Goal: Check status: Check status

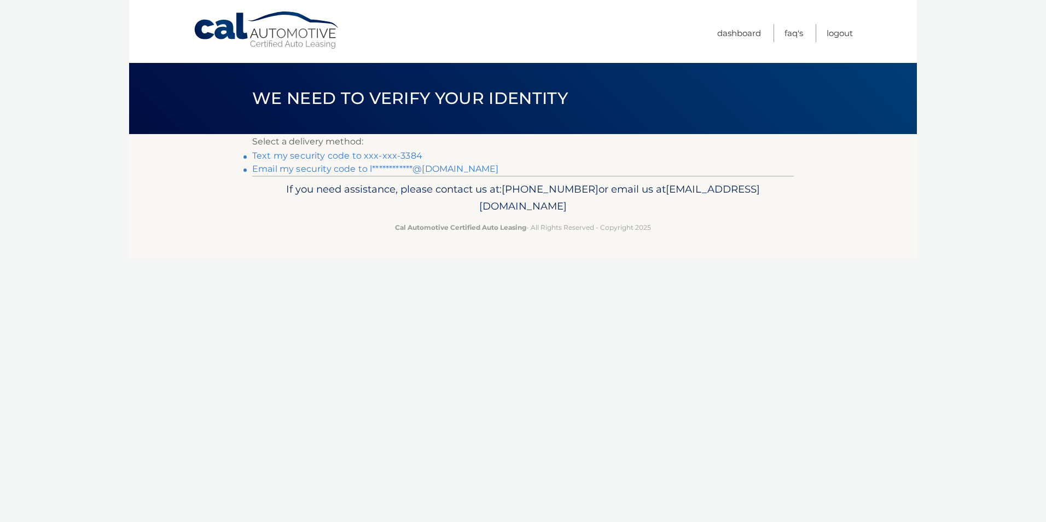
click at [370, 155] on link "Text my security code to xxx-xxx-3384" at bounding box center [337, 155] width 170 height 10
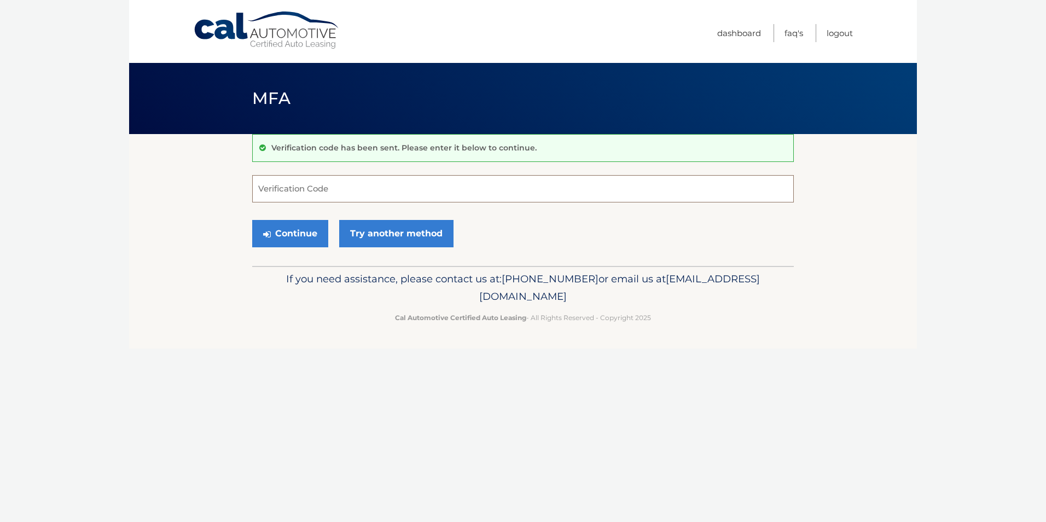
click at [324, 197] on input "Verification Code" at bounding box center [522, 188] width 541 height 27
type input "799494"
click at [305, 238] on button "Continue" at bounding box center [290, 233] width 76 height 27
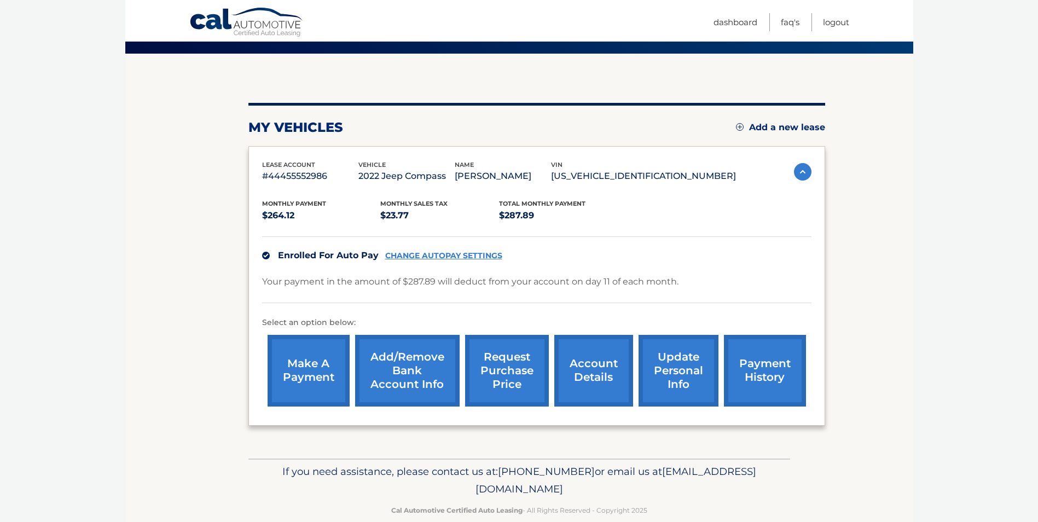
scroll to position [55, 0]
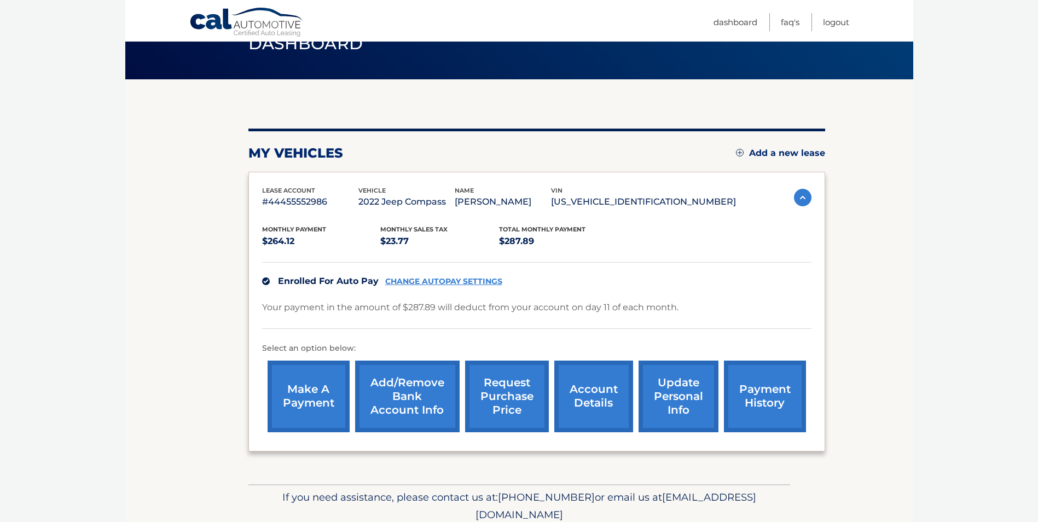
click at [776, 408] on link "payment history" at bounding box center [765, 396] width 82 height 72
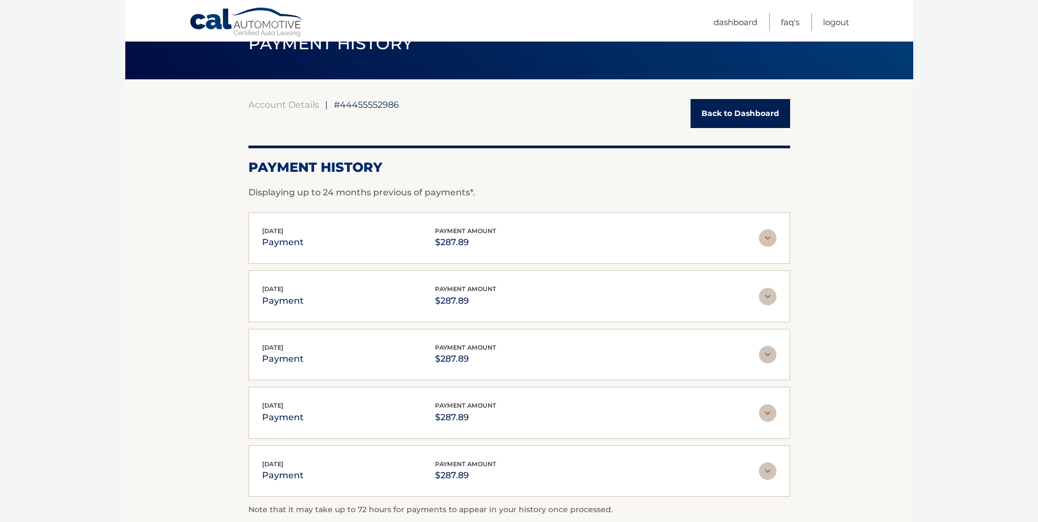
scroll to position [109, 0]
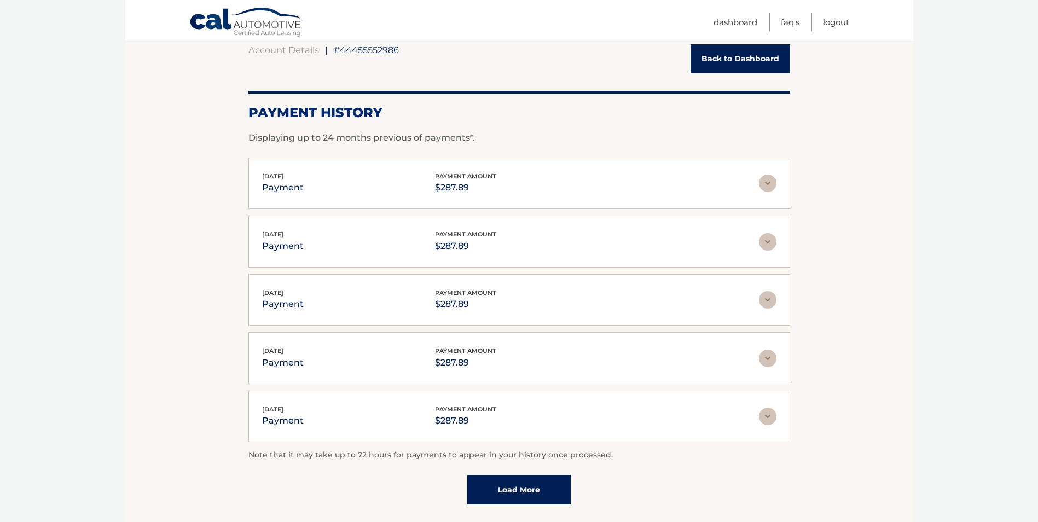
click at [551, 496] on link "Load More" at bounding box center [518, 490] width 103 height 30
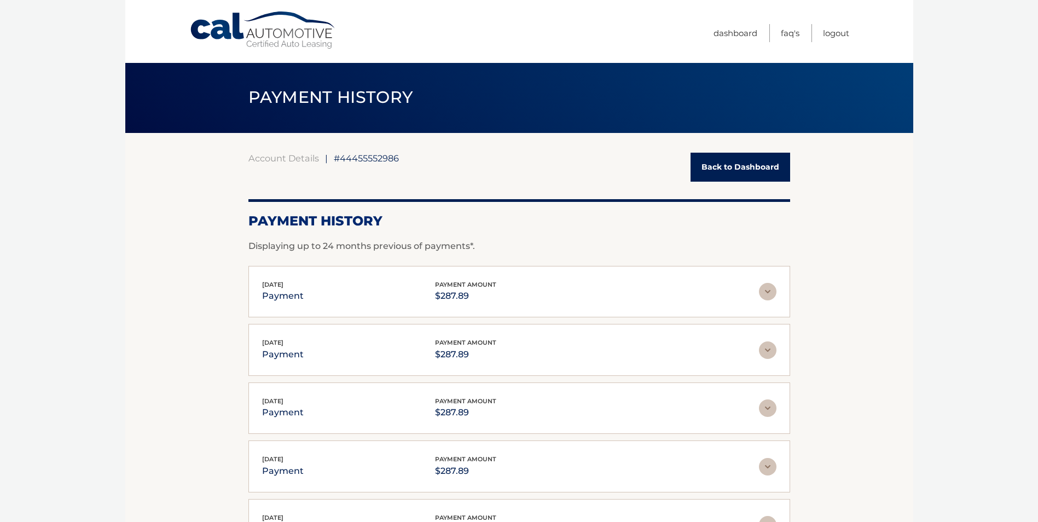
scroll to position [0, 0]
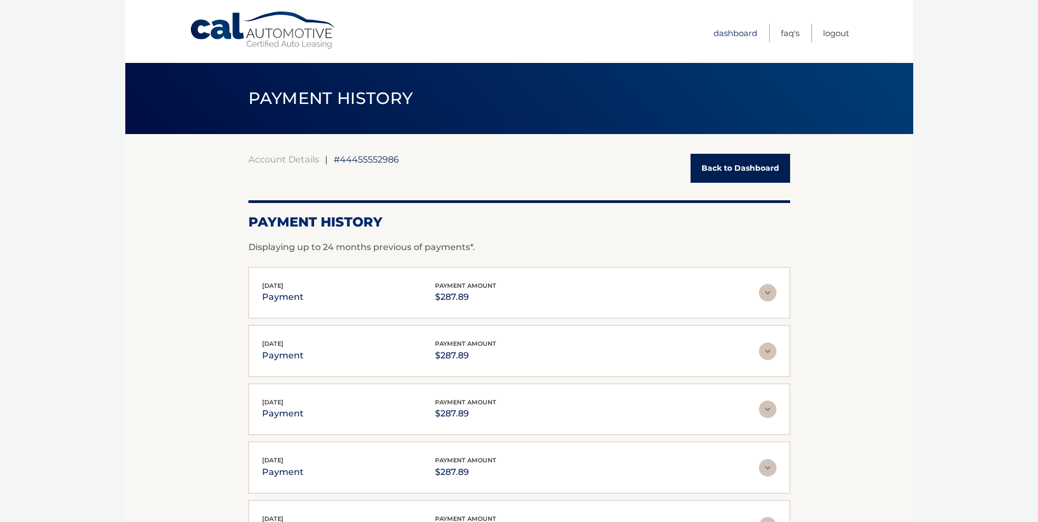
click at [726, 33] on link "Dashboard" at bounding box center [735, 33] width 44 height 18
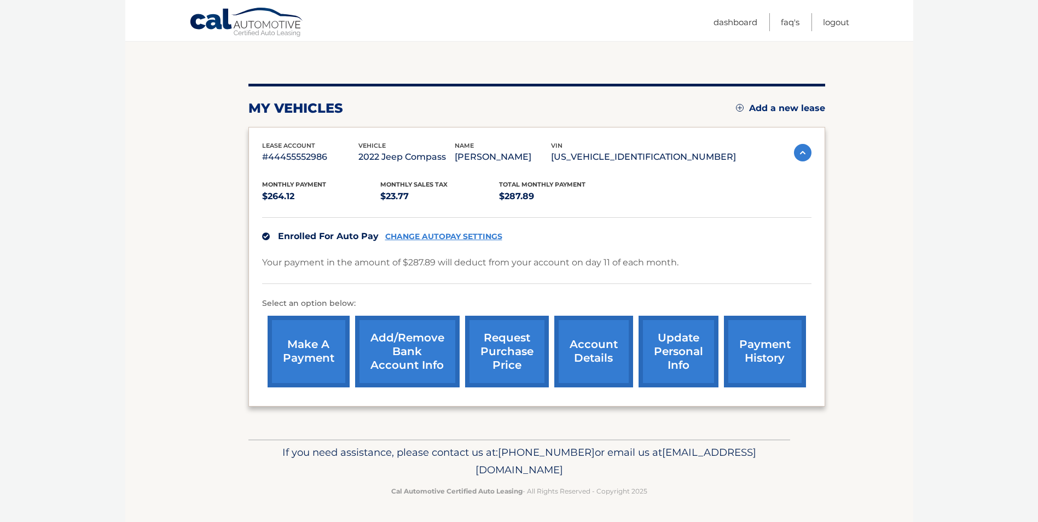
scroll to position [115, 0]
click at [589, 357] on link "account details" at bounding box center [593, 352] width 79 height 72
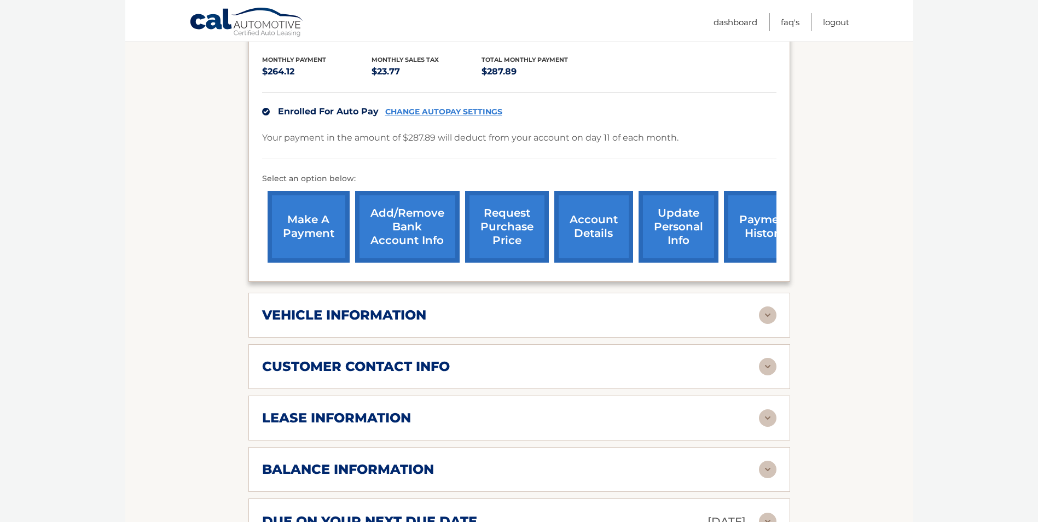
scroll to position [273, 0]
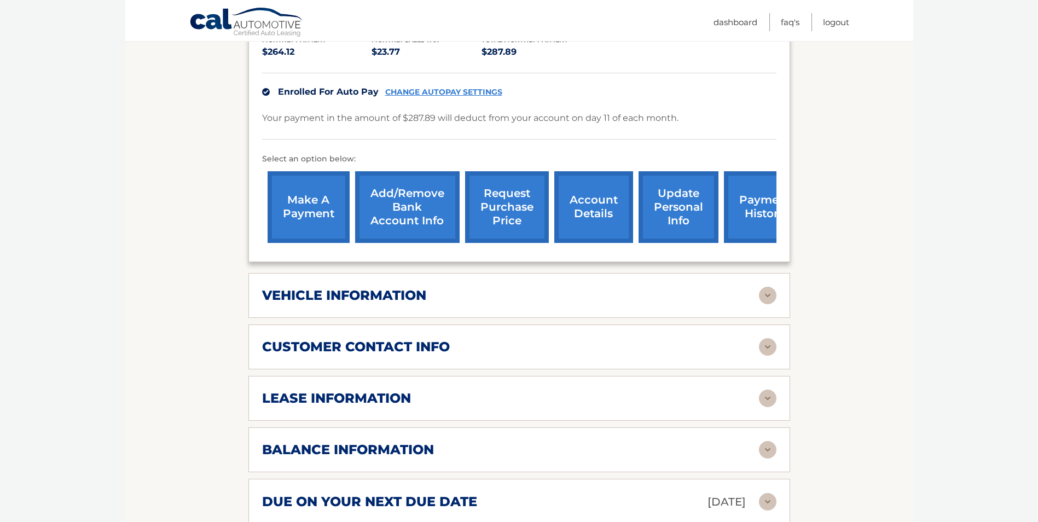
click at [484, 293] on div "vehicle information" at bounding box center [510, 295] width 497 height 16
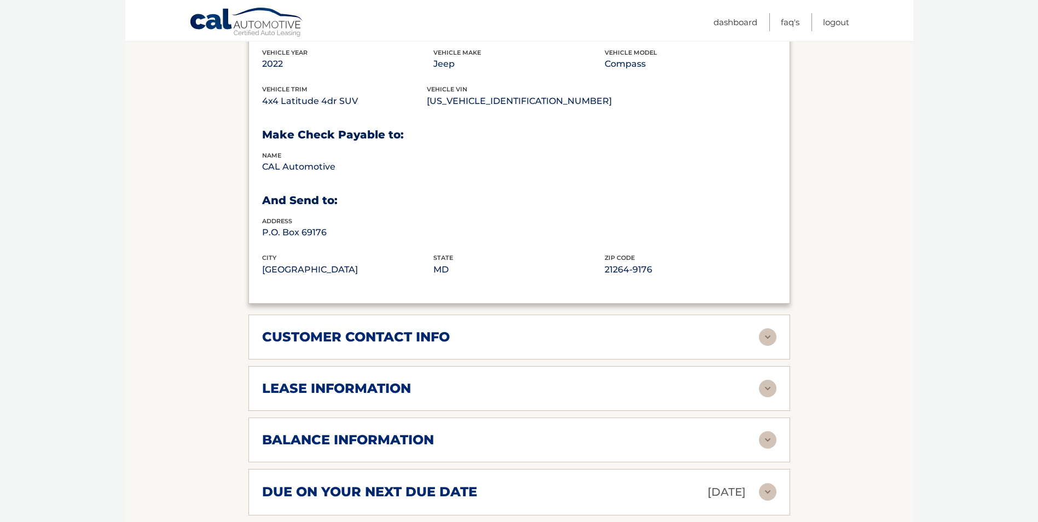
click at [465, 388] on div "lease information" at bounding box center [510, 388] width 497 height 16
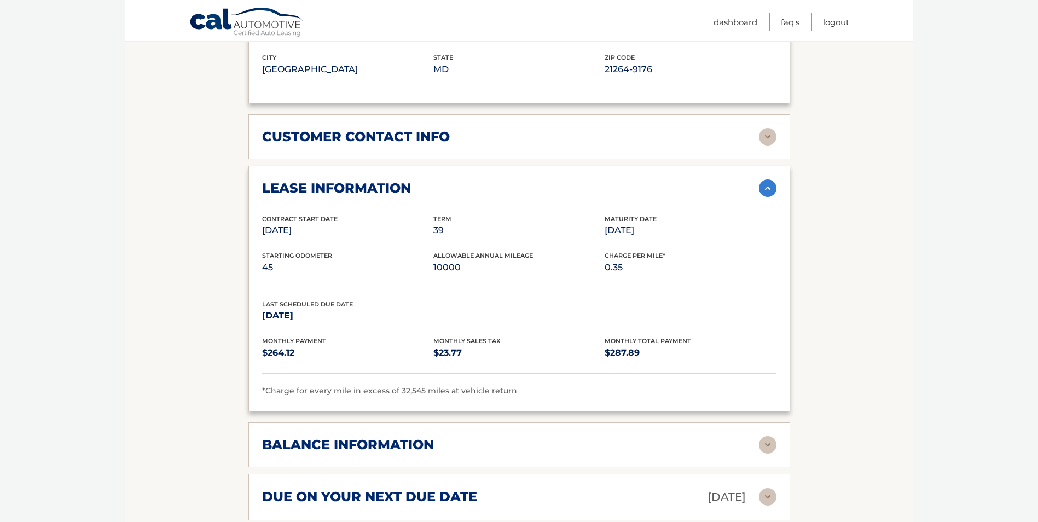
scroll to position [766, 0]
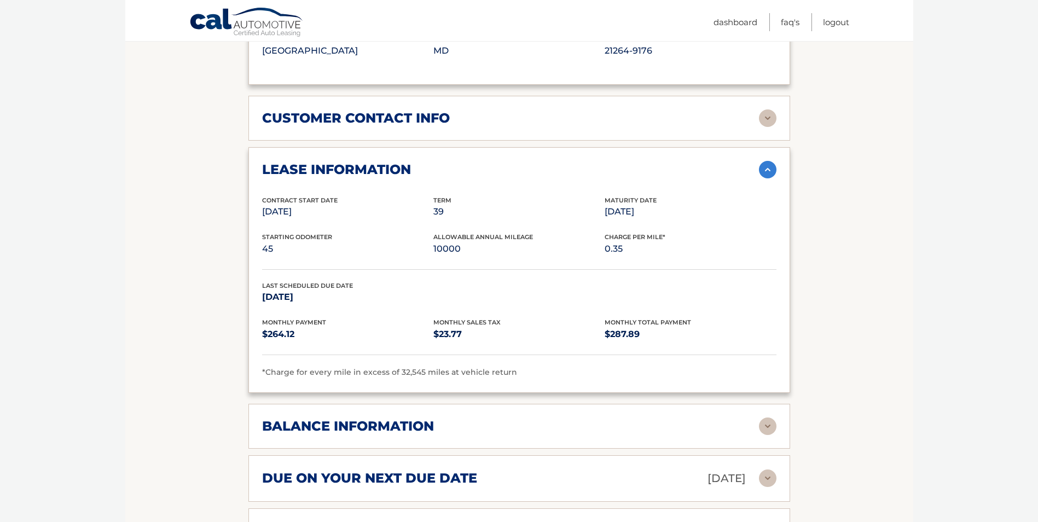
click at [406, 423] on h2 "balance information" at bounding box center [348, 426] width 172 height 16
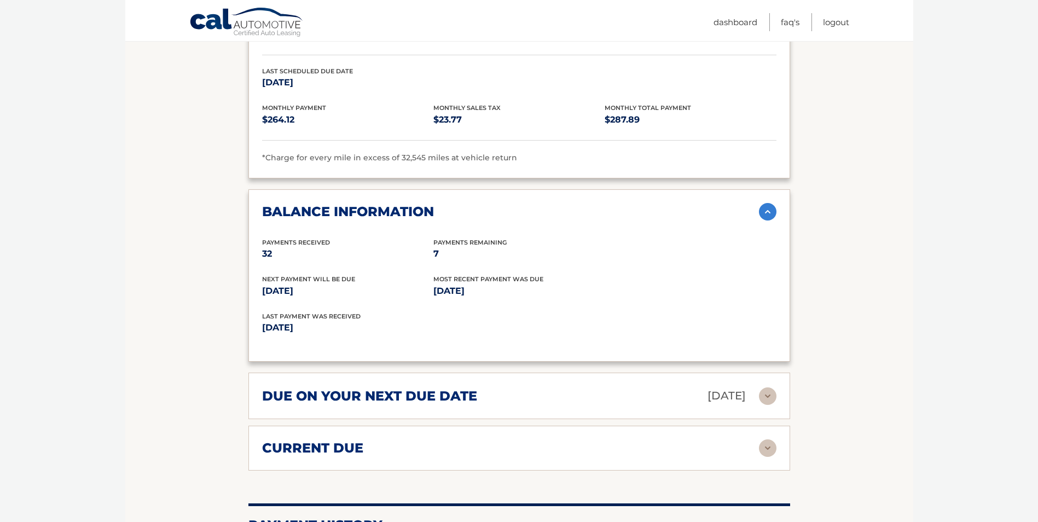
scroll to position [985, 0]
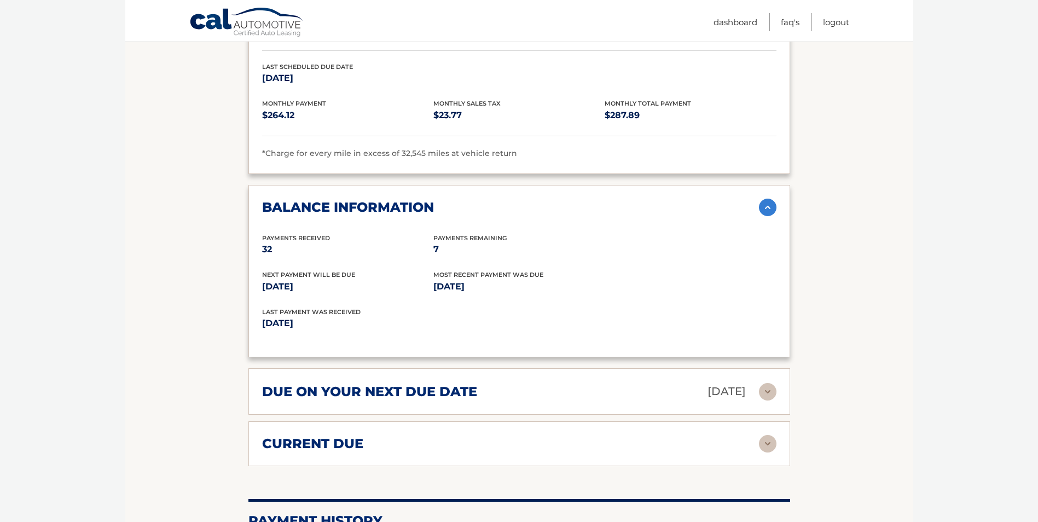
click at [770, 396] on img at bounding box center [768, 392] width 18 height 18
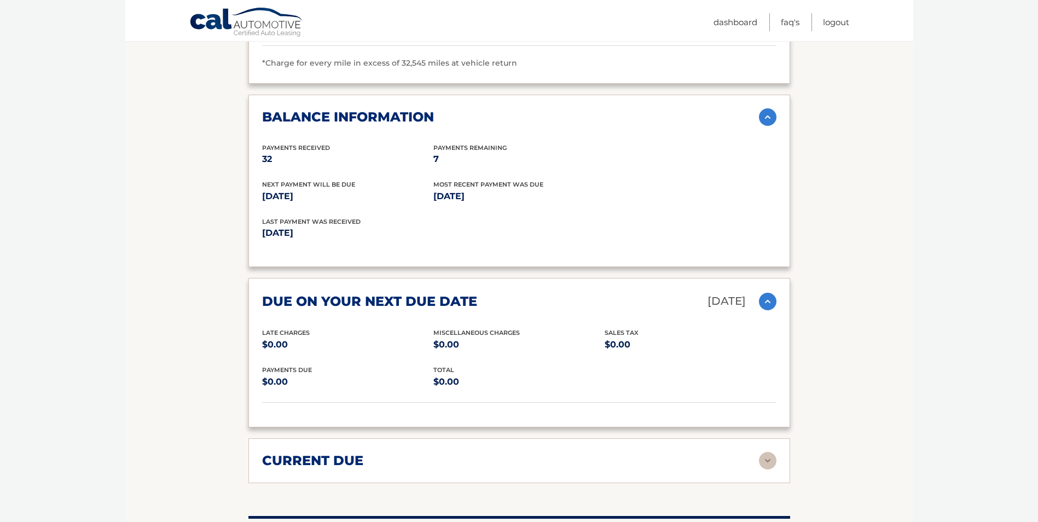
scroll to position [1094, 0]
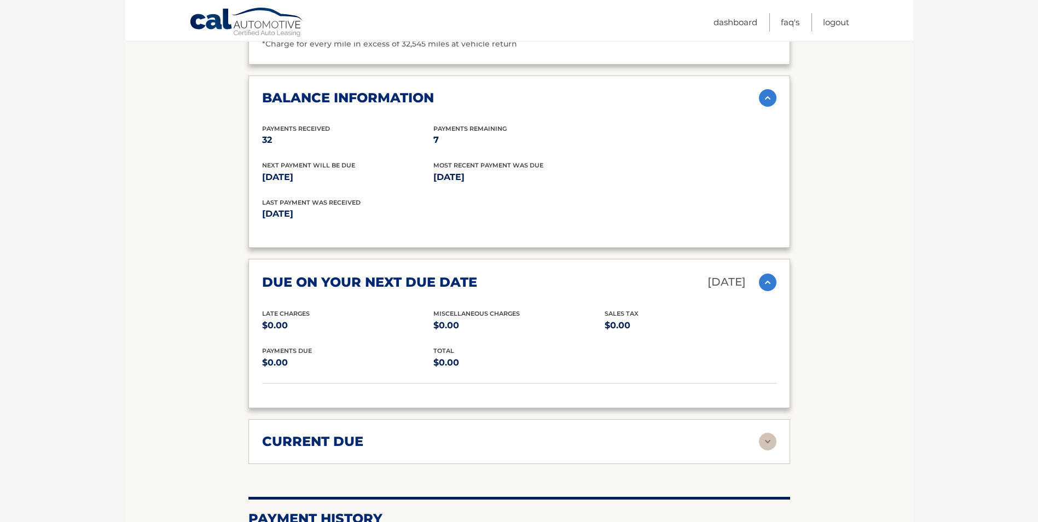
click at [752, 449] on div "current due" at bounding box center [510, 441] width 497 height 16
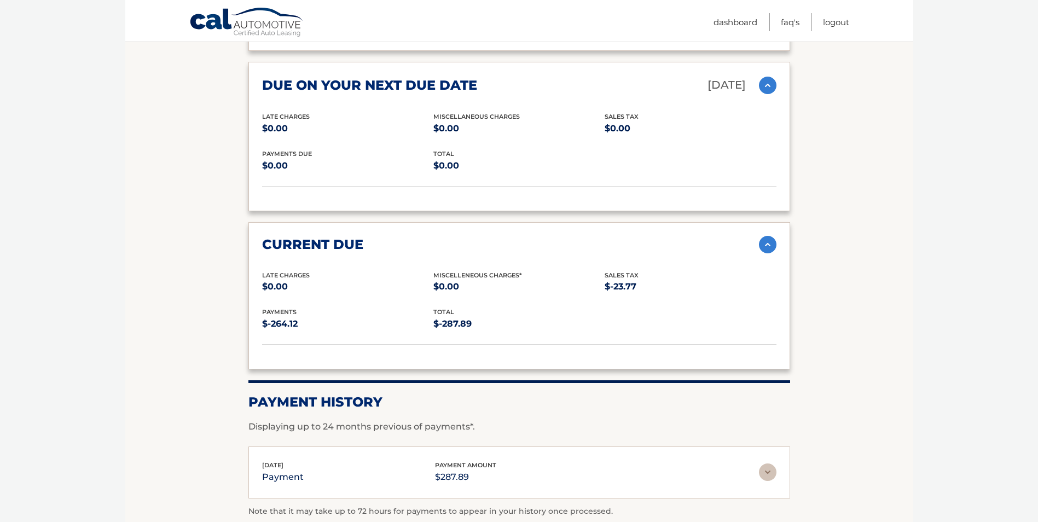
scroll to position [1434, 0]
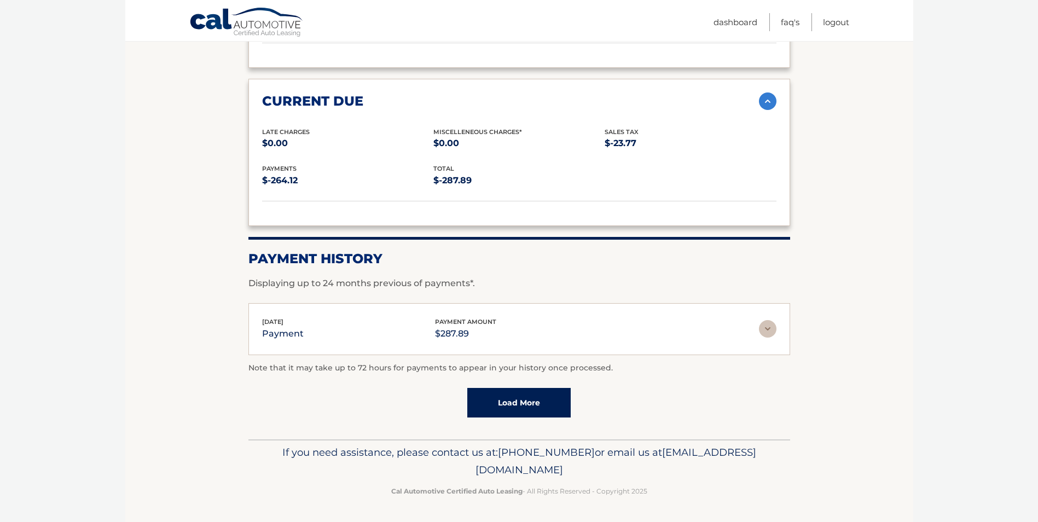
click at [766, 336] on img at bounding box center [768, 329] width 18 height 18
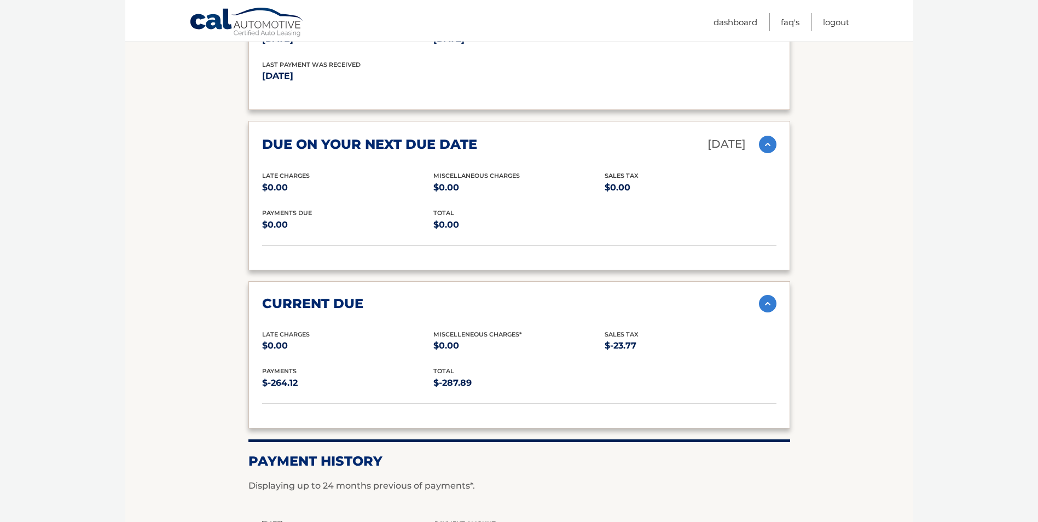
scroll to position [1051, 0]
